Goal: Information Seeking & Learning: Find specific fact

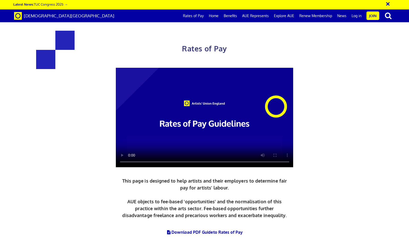
scroll to position [196, 0]
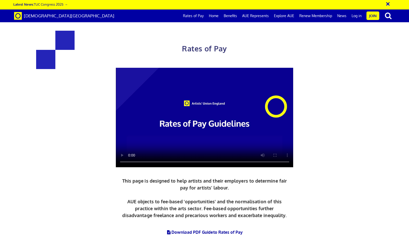
drag, startPoint x: 240, startPoint y: 88, endPoint x: 266, endPoint y: 87, distance: 26.4
